Goal: Communication & Community: Participate in discussion

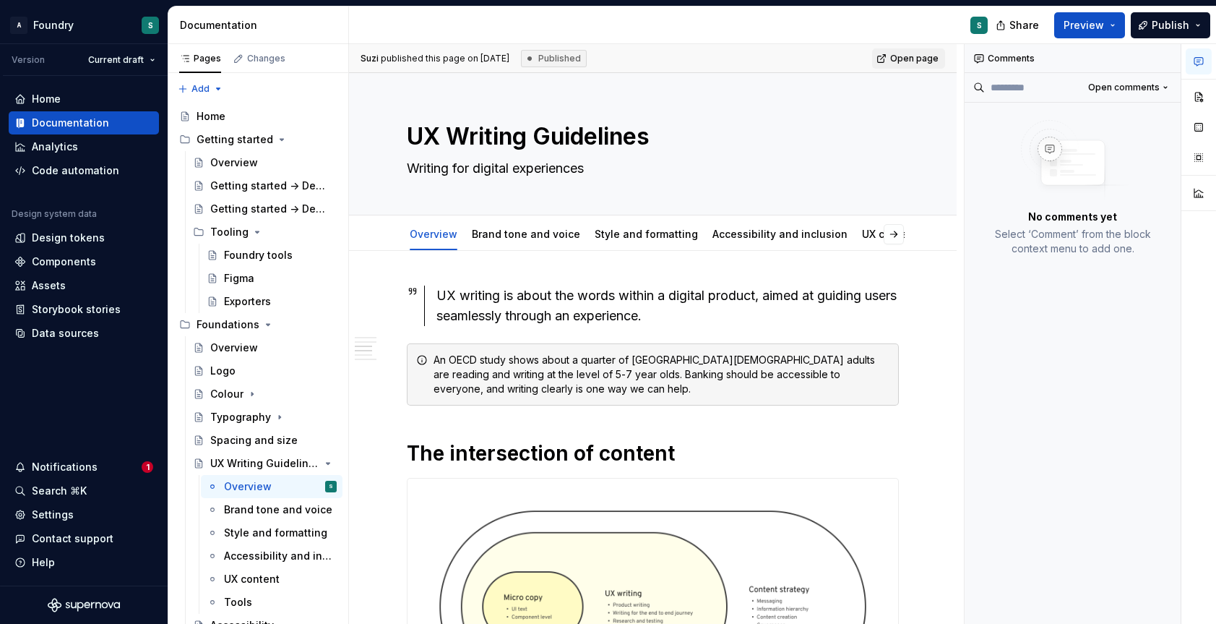
scroll to position [804, 0]
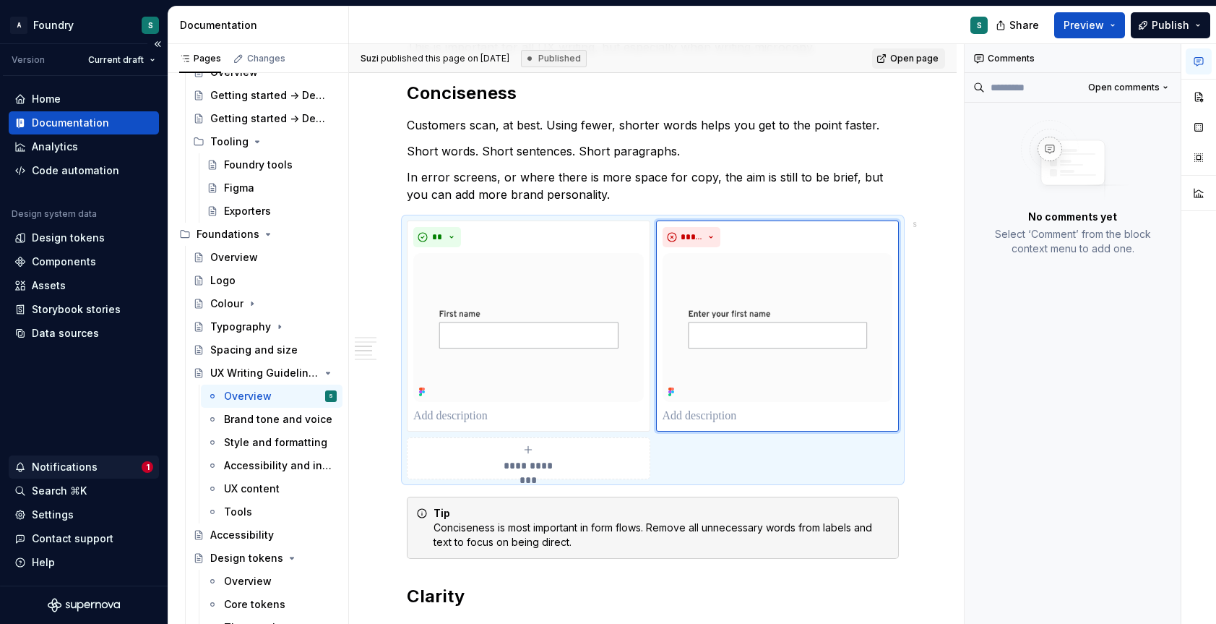
click at [66, 465] on div "Notifications" at bounding box center [65, 467] width 66 height 14
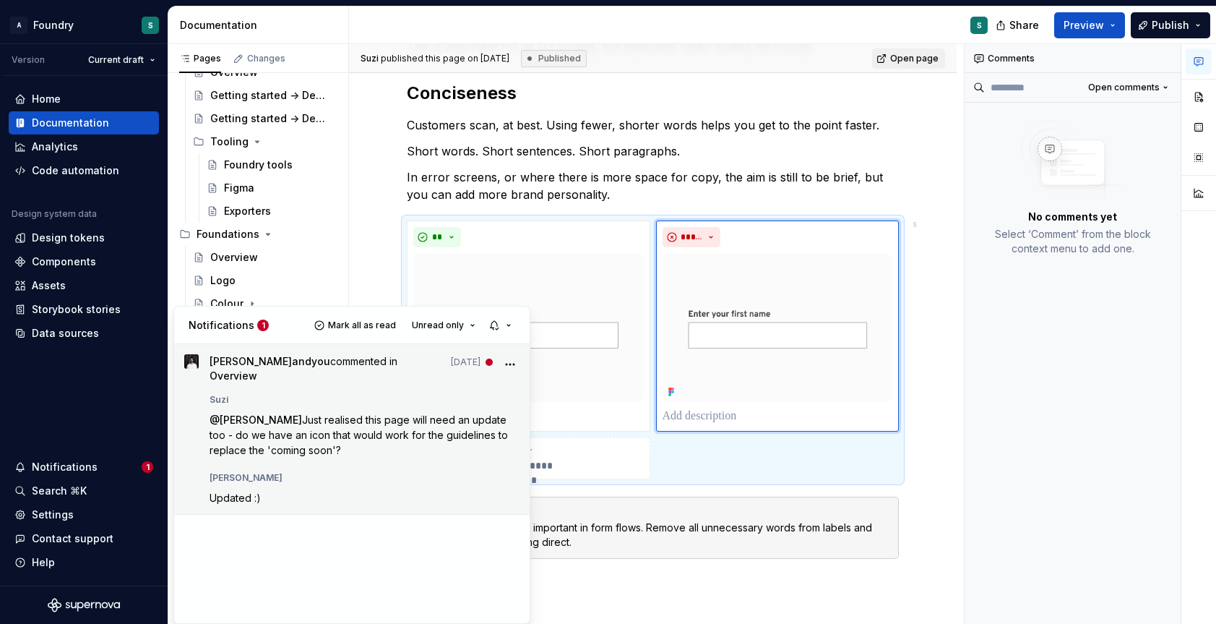
click at [329, 433] on p "@ [PERSON_NAME] Just realised this page will need an update too - do we have an…" at bounding box center [365, 435] width 311 height 46
type textarea "*"
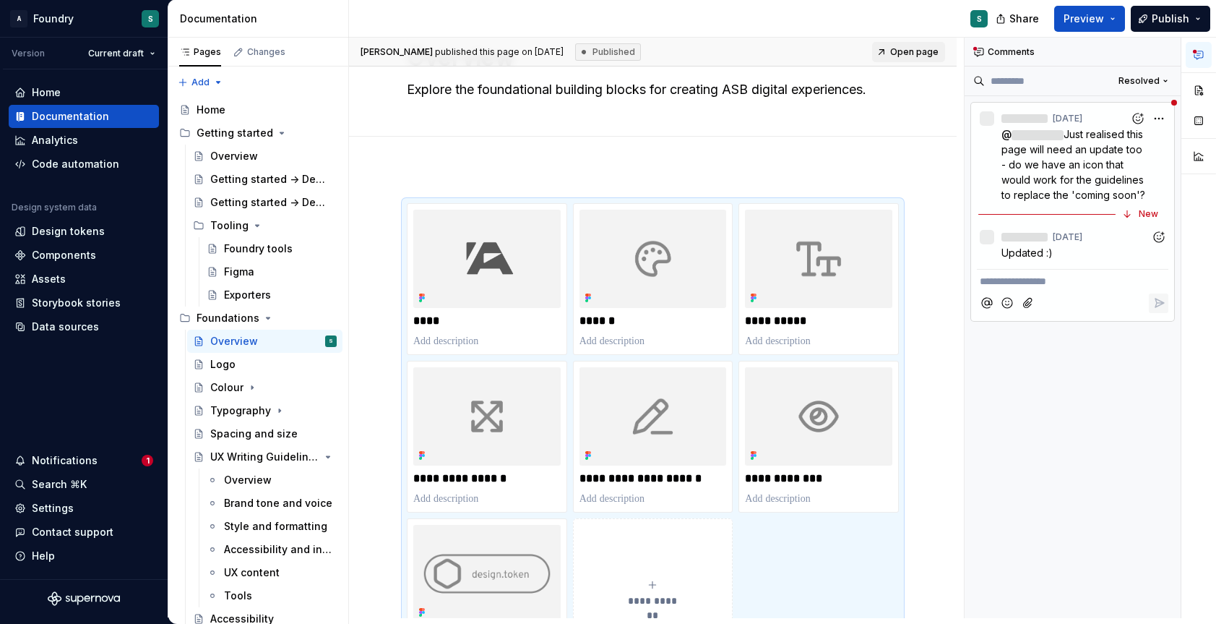
scroll to position [166, 0]
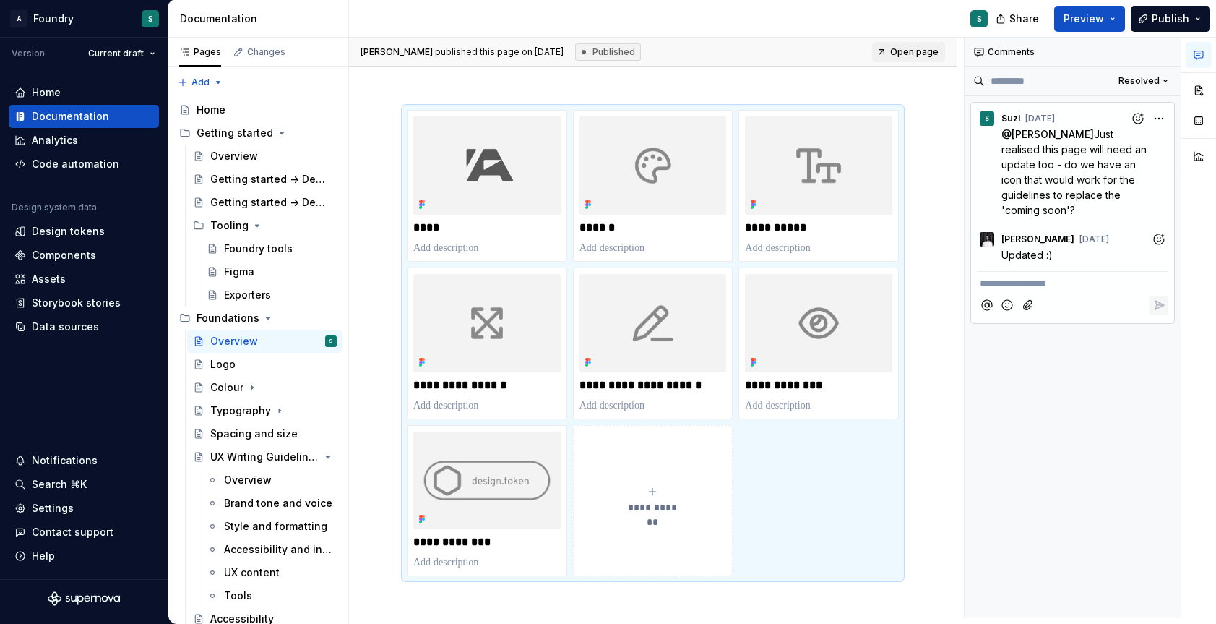
click at [1162, 233] on icon "Add reaction" at bounding box center [1159, 238] width 10 height 10
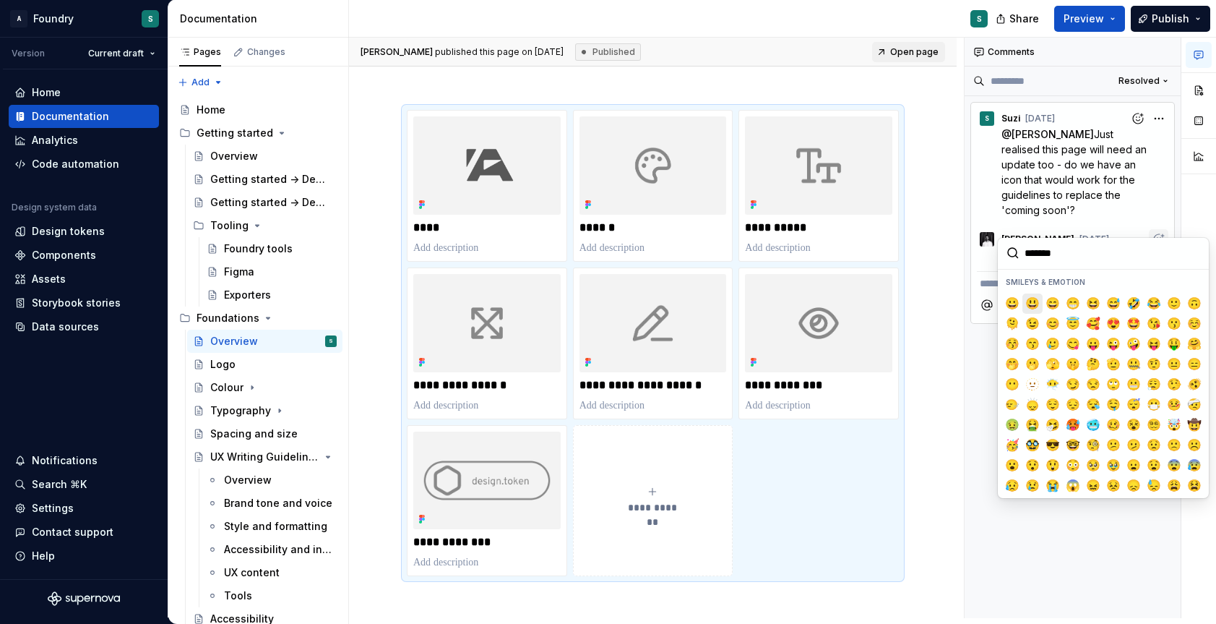
click at [1036, 301] on span "😃" at bounding box center [1033, 303] width 12 height 14
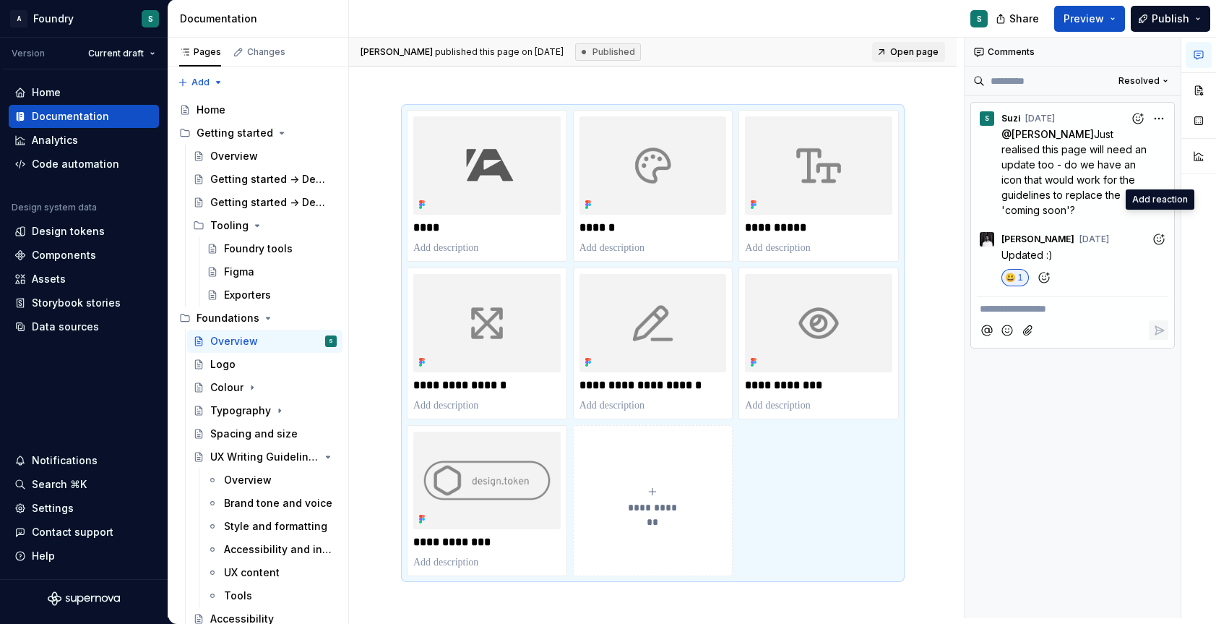
click at [1052, 400] on div "**********" at bounding box center [1073, 328] width 217 height 580
type textarea "*"
